Goal: Task Accomplishment & Management: Use online tool/utility

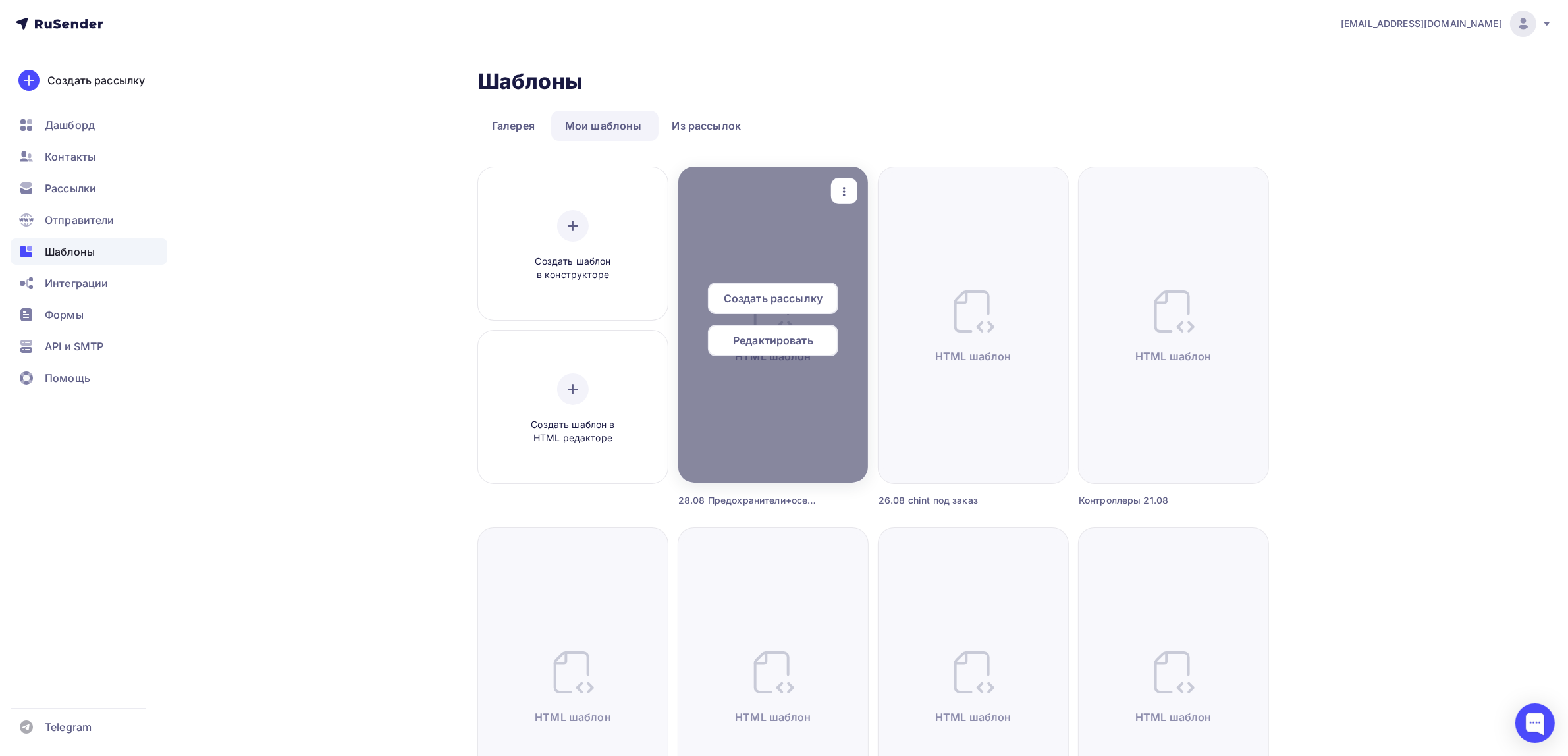
click at [851, 183] on icon "button" at bounding box center [844, 191] width 16 height 16
click at [892, 245] on link "Предпросмотр" at bounding box center [906, 256] width 132 height 27
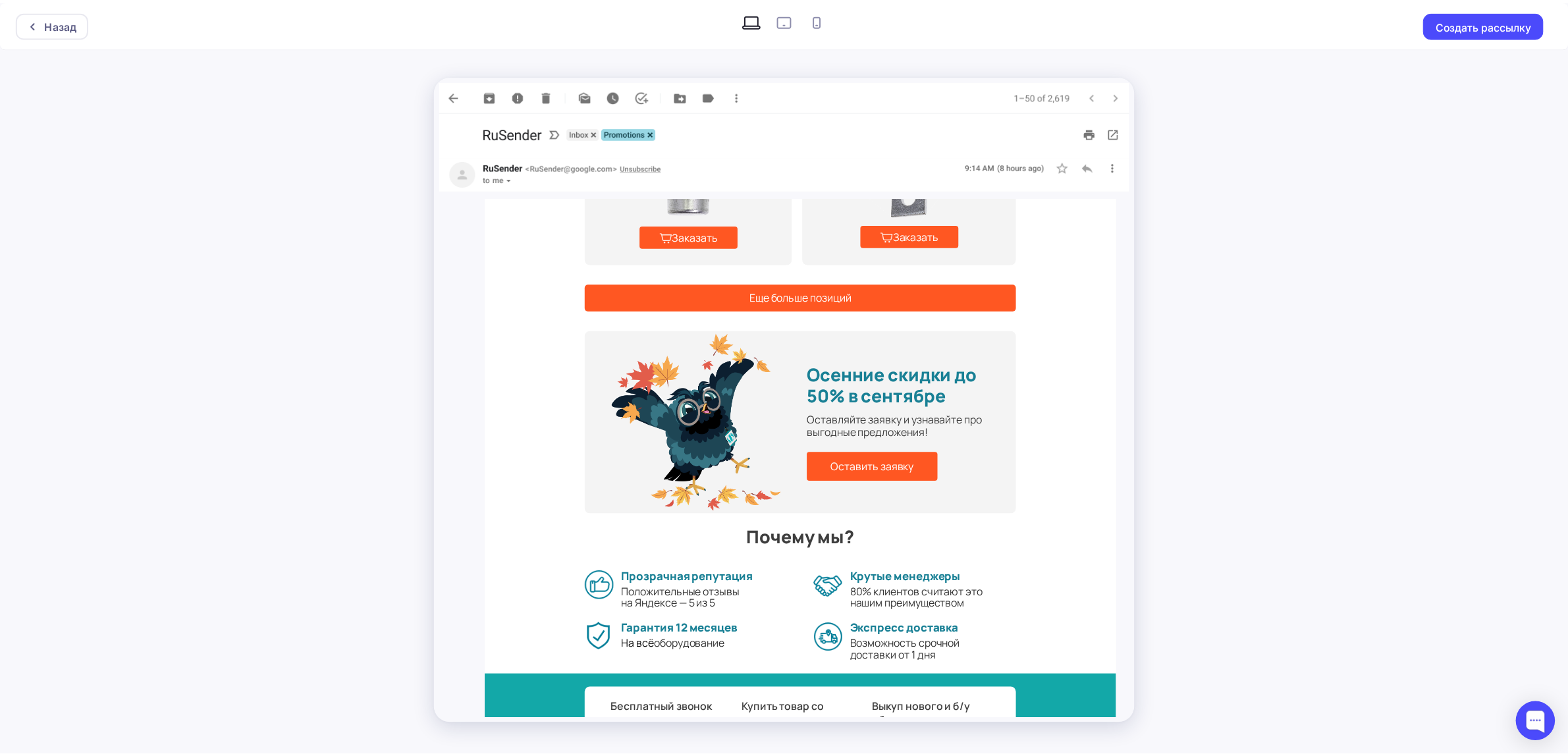
scroll to position [1023, 0]
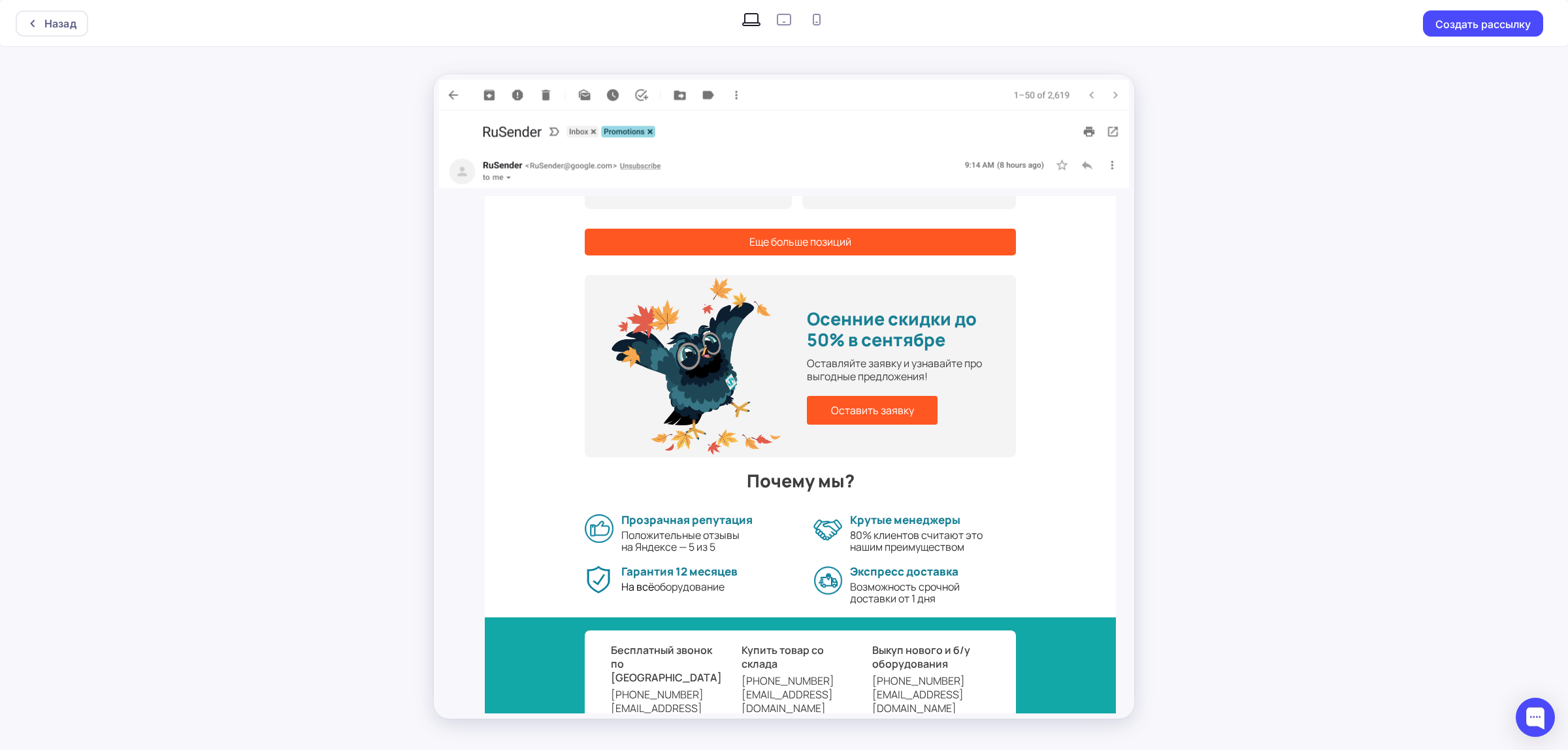
click at [1262, 320] on div "Назад Создать рассылку" at bounding box center [784, 375] width 1568 height 750
click at [40, 13] on div "Назад" at bounding box center [52, 24] width 72 height 26
